Goal: Information Seeking & Learning: Understand process/instructions

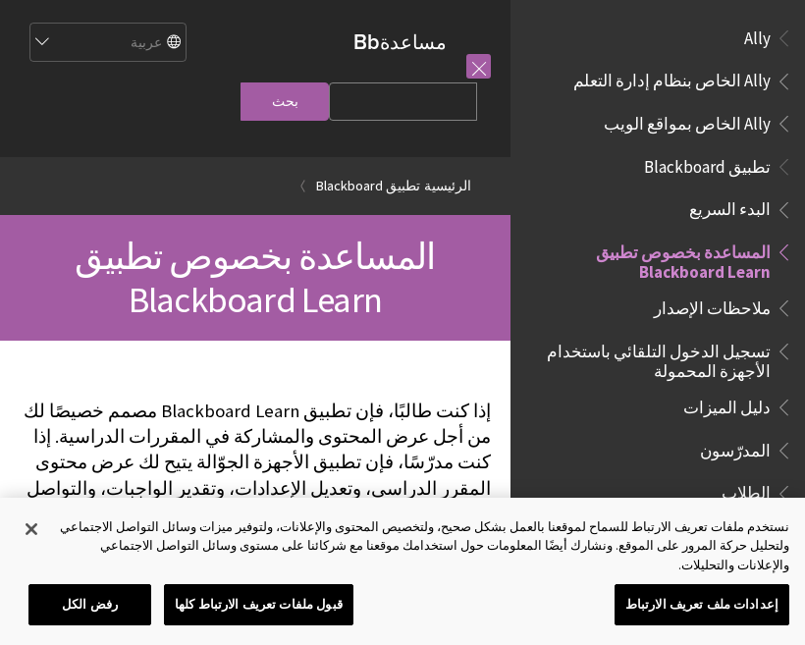
scroll to position [203, 0]
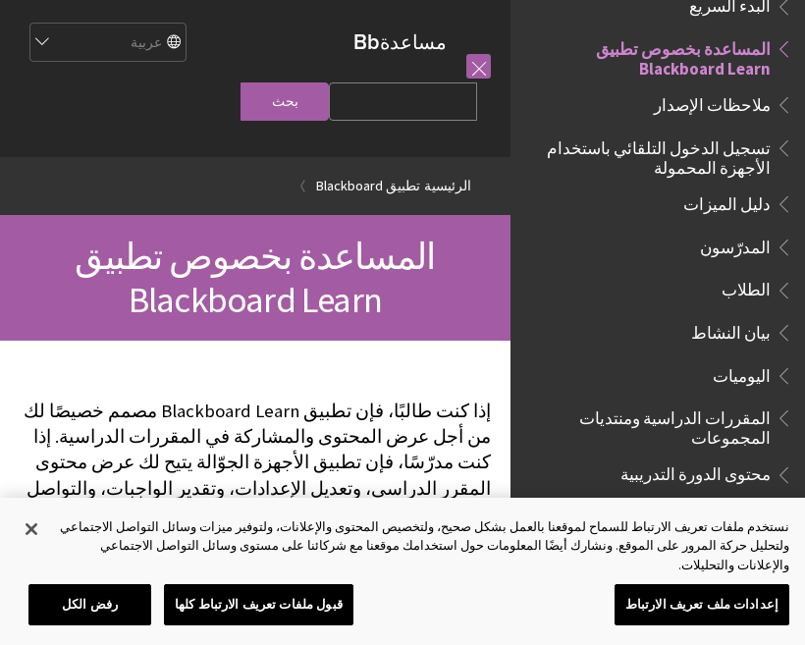
click at [742, 146] on span "تسجيل الدخول التلقائي باستخدام الأجهزة المحمولة" at bounding box center [652, 155] width 237 height 46
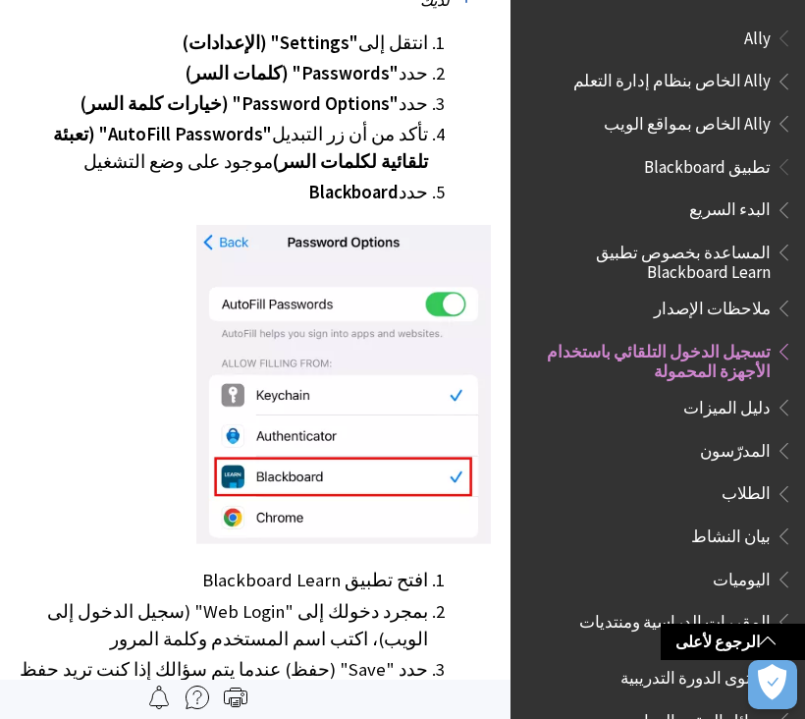
click at [745, 215] on span "البدء السريع" at bounding box center [730, 206] width 82 height 27
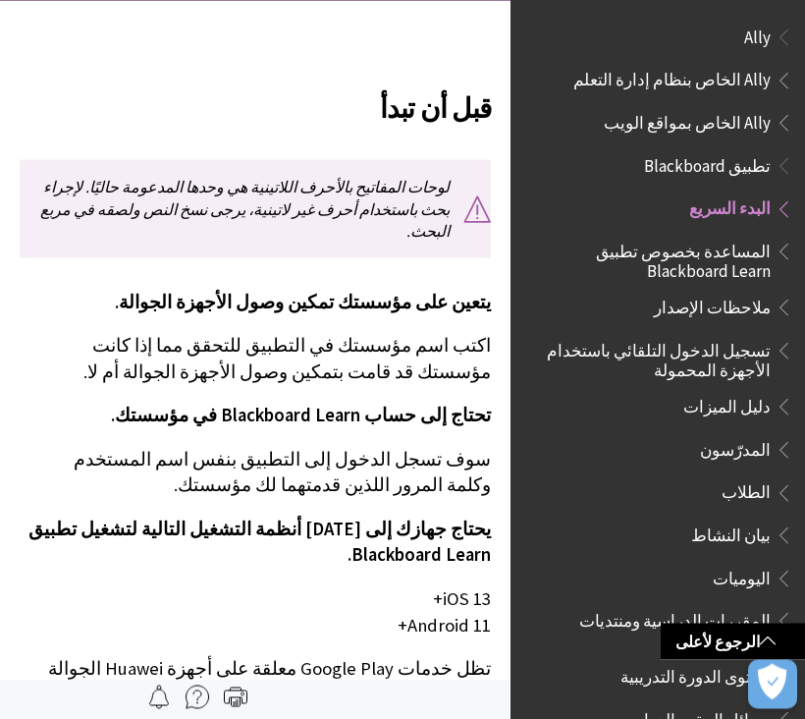
click at [712, 154] on span "تطبيق Blackboard" at bounding box center [707, 163] width 127 height 27
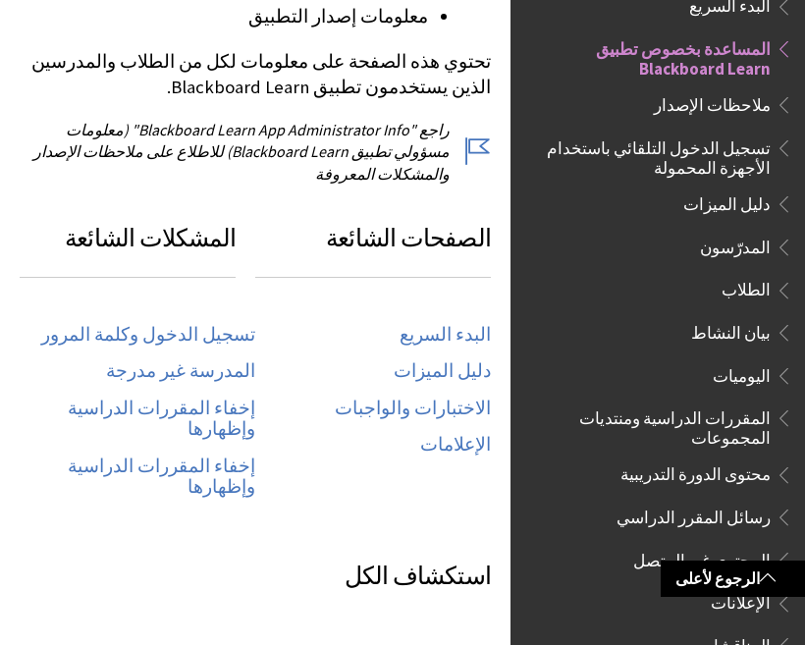
scroll to position [907, 0]
